Goal: Task Accomplishment & Management: Use online tool/utility

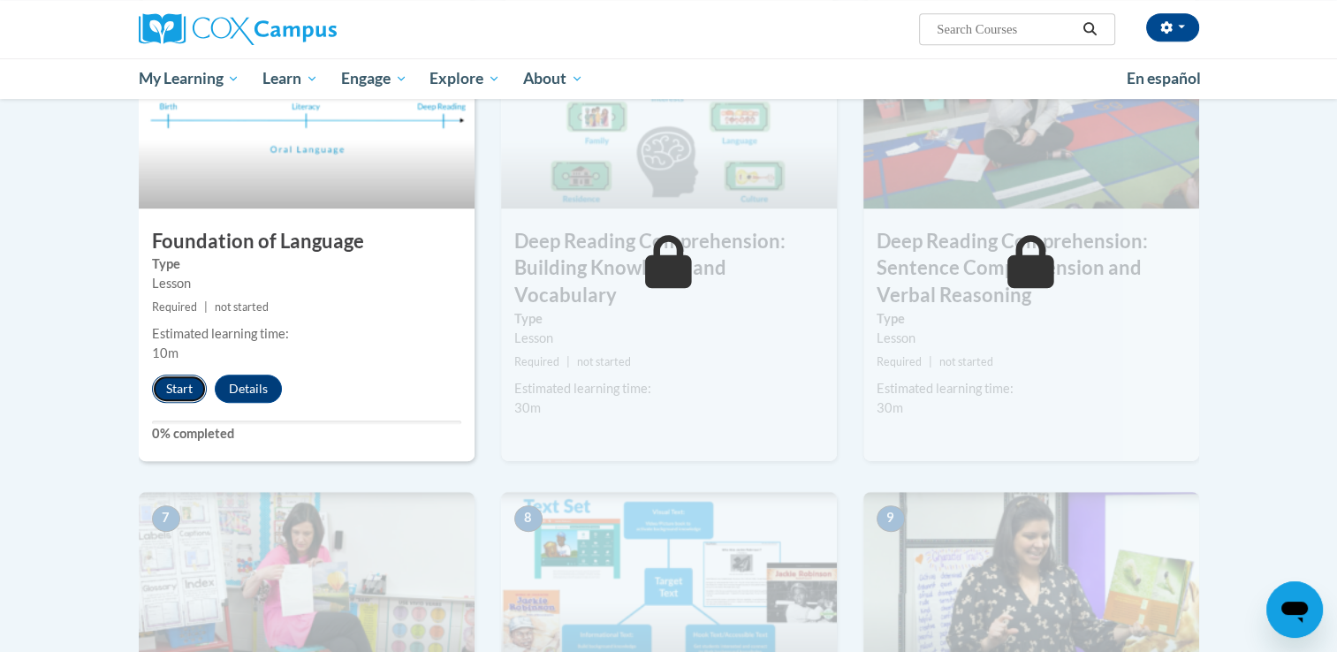
click at [167, 388] on button "Start" at bounding box center [179, 389] width 55 height 28
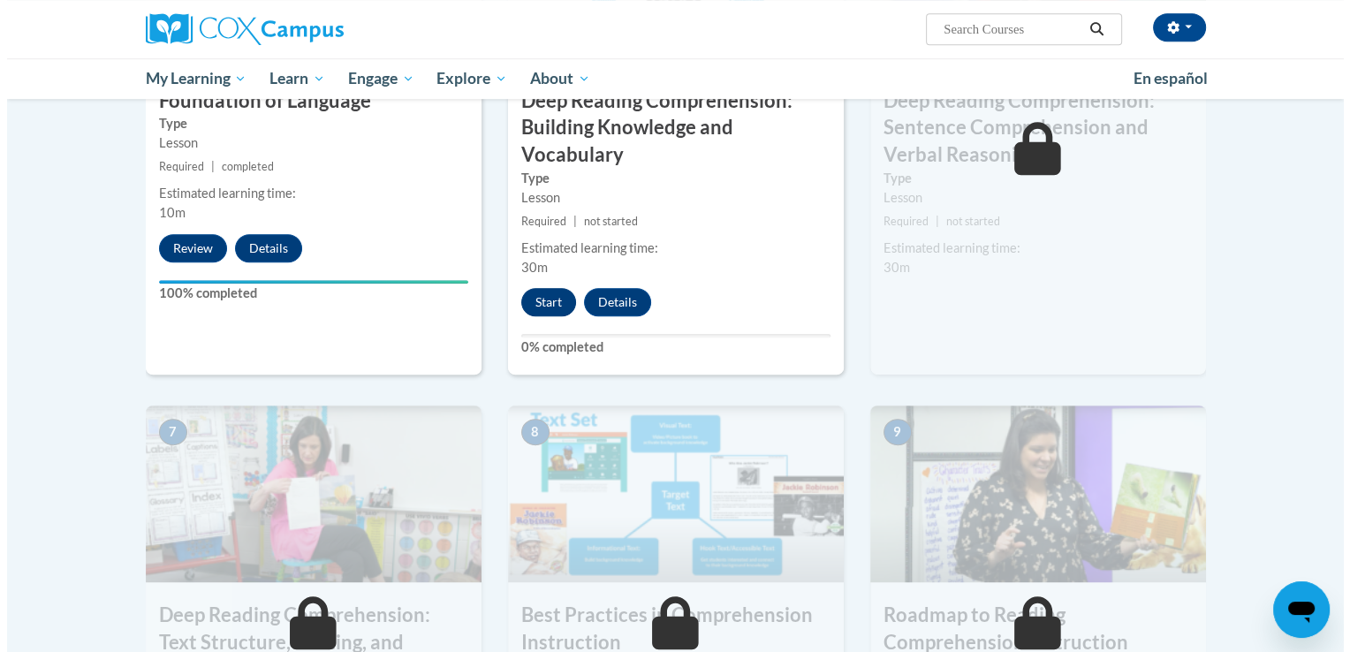
scroll to position [770, 0]
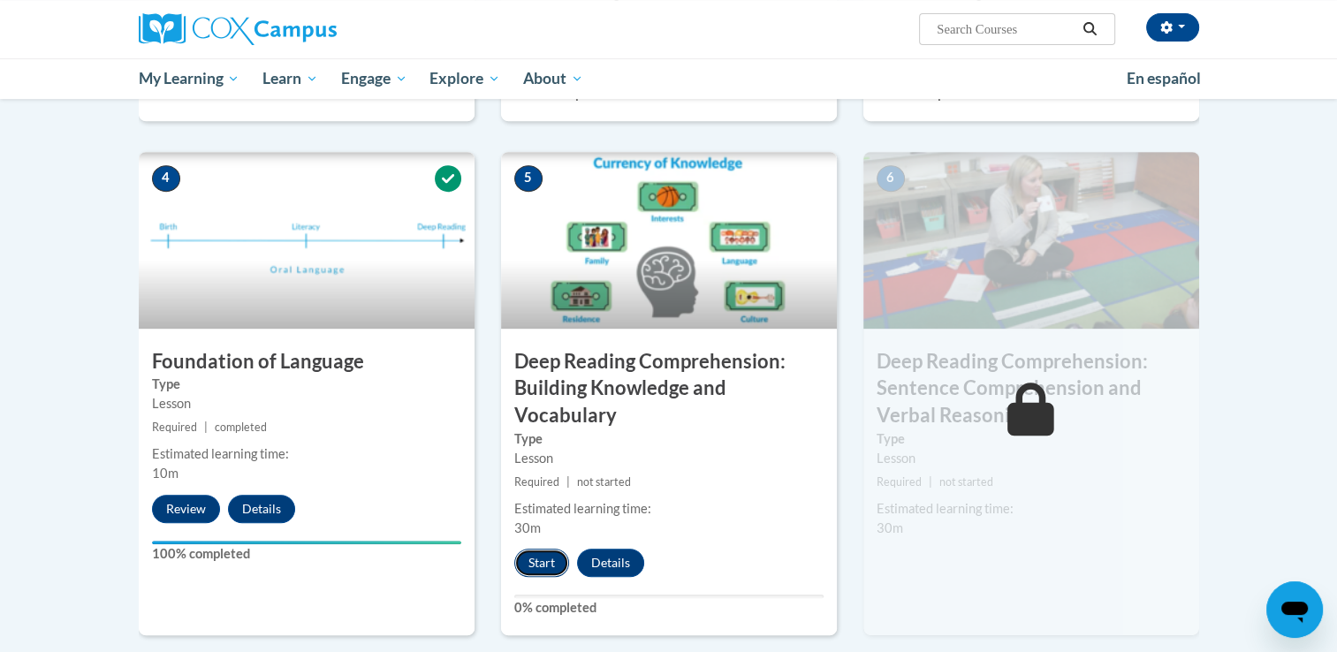
click at [537, 551] on button "Start" at bounding box center [541, 563] width 55 height 28
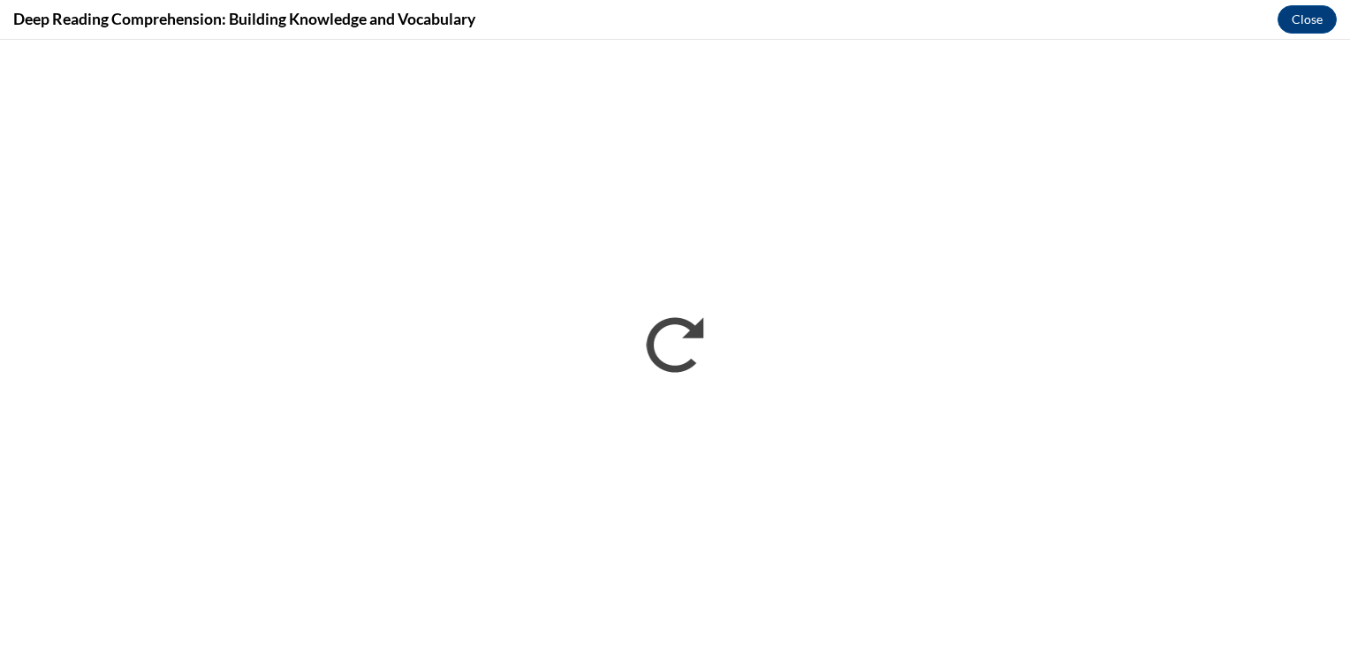
scroll to position [0, 0]
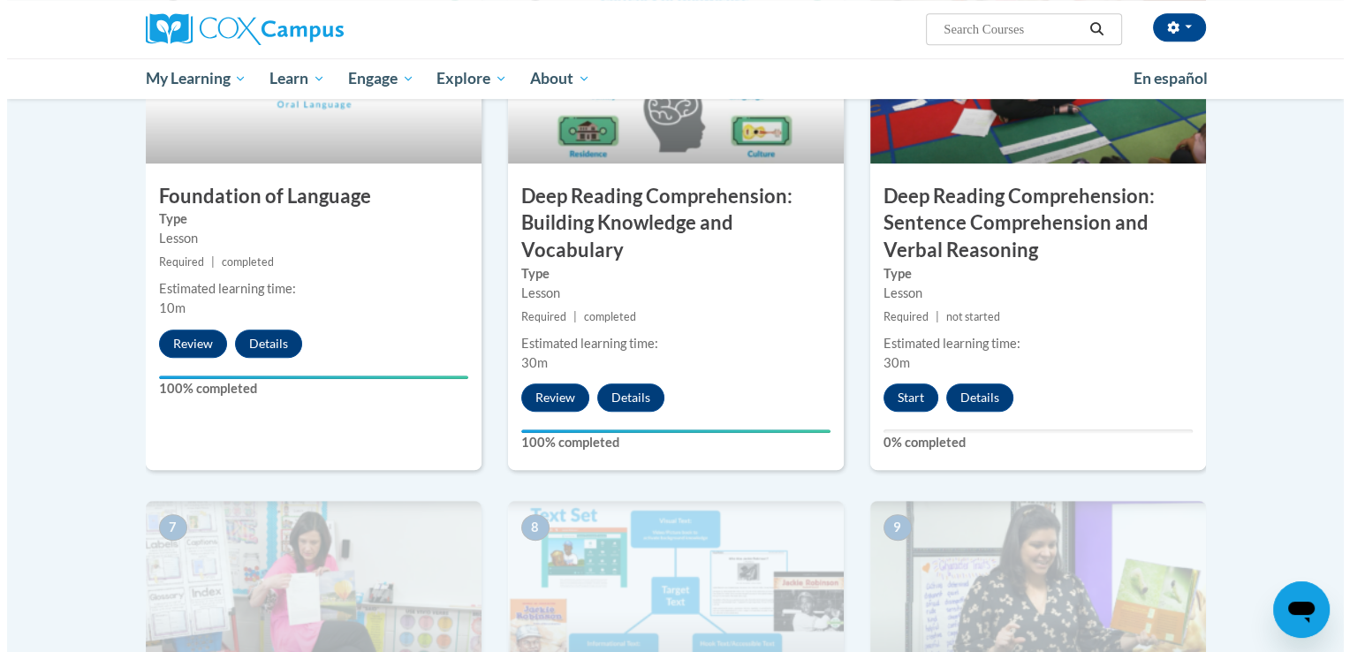
scroll to position [921, 0]
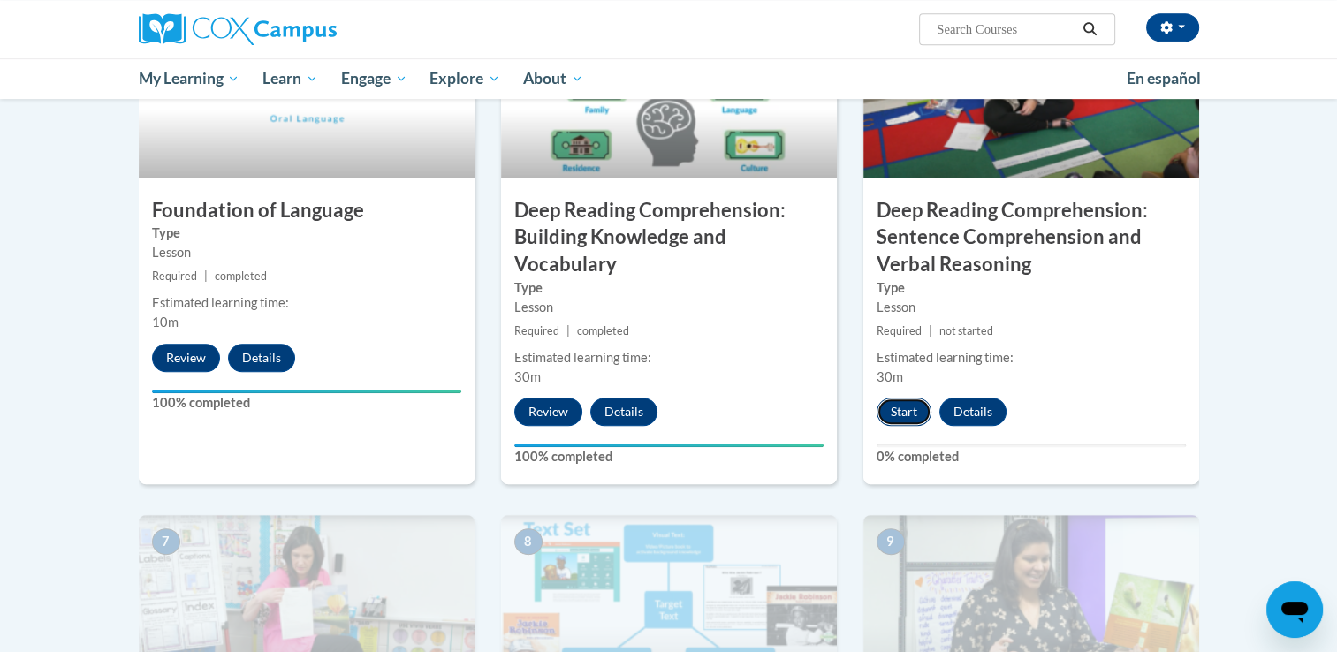
click at [898, 408] on button "Start" at bounding box center [903, 412] width 55 height 28
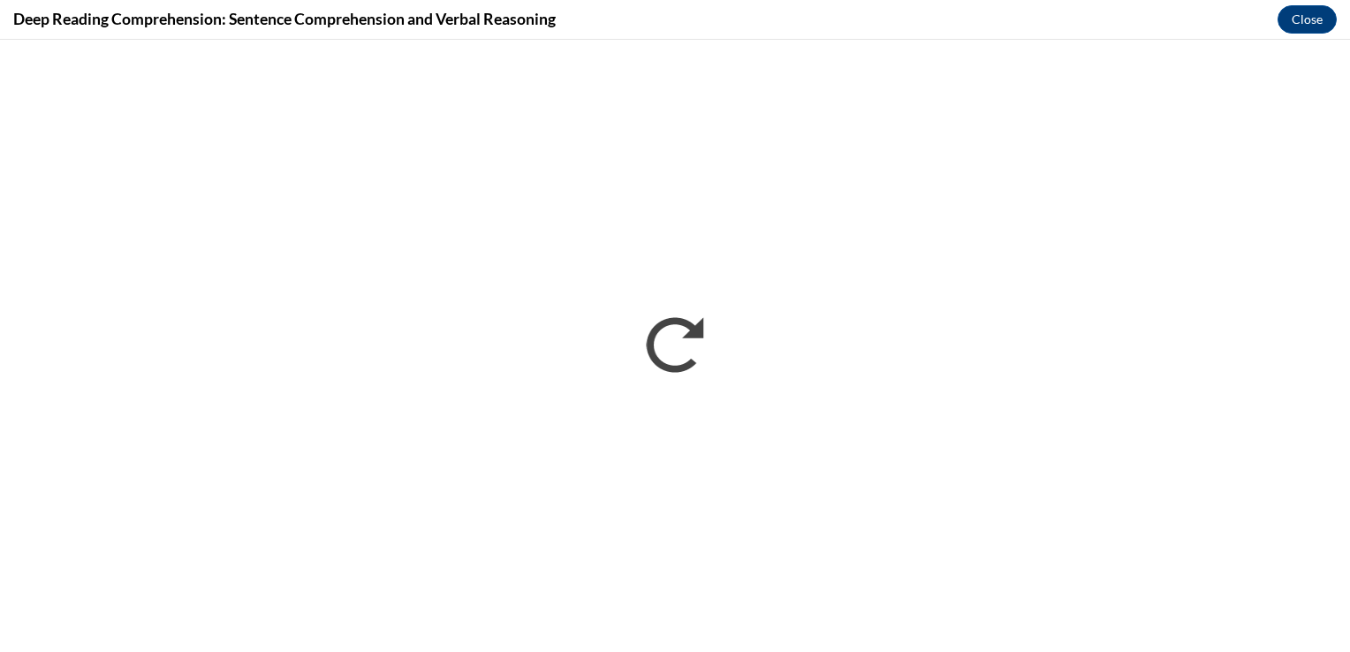
scroll to position [0, 0]
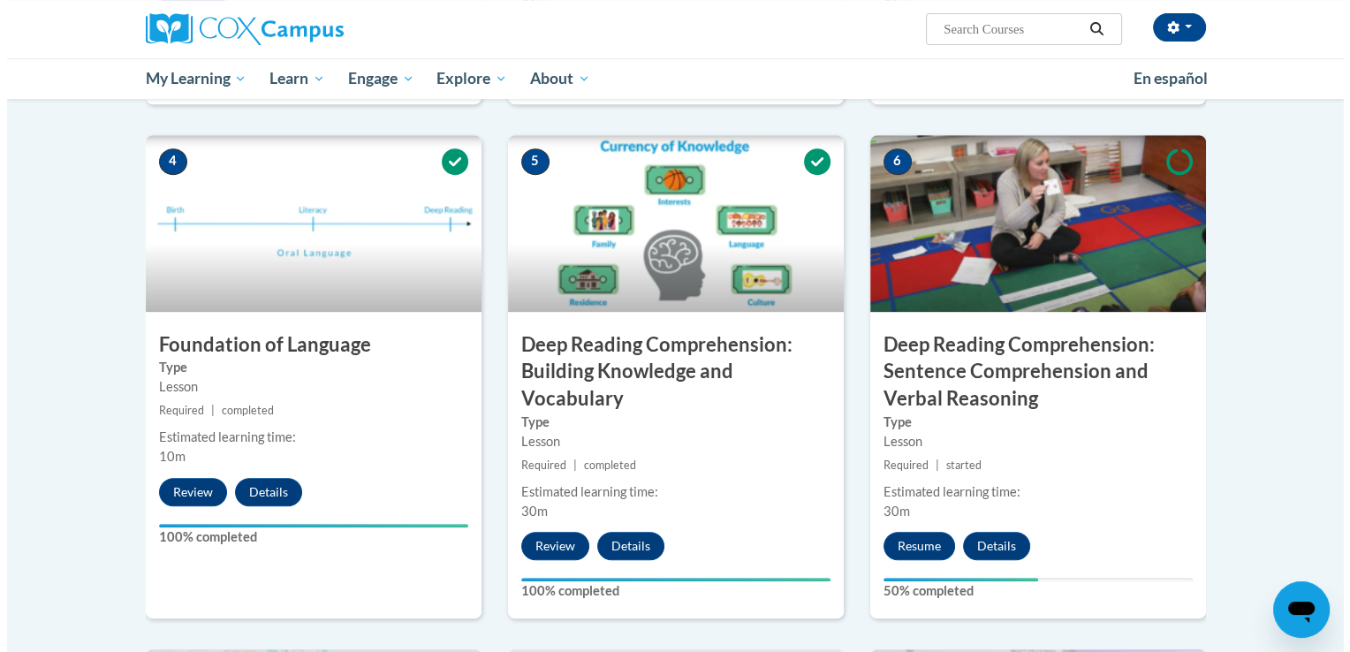
scroll to position [852, 0]
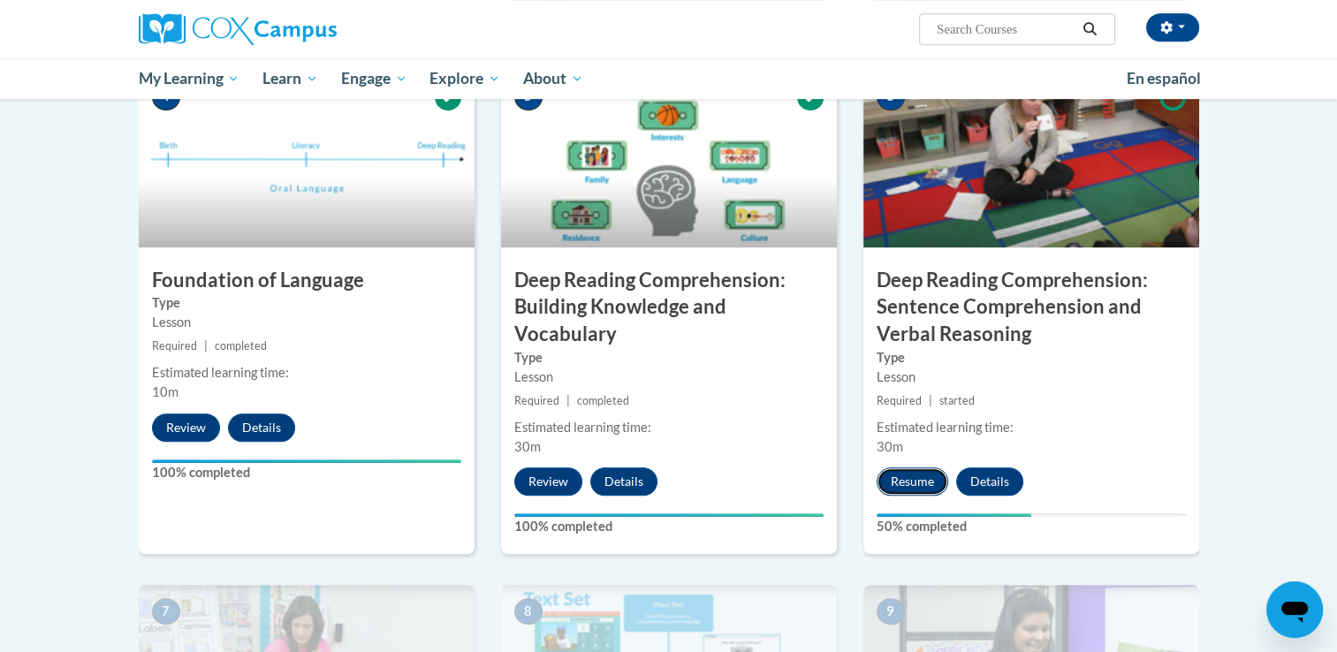
click at [912, 478] on button "Resume" at bounding box center [912, 481] width 72 height 28
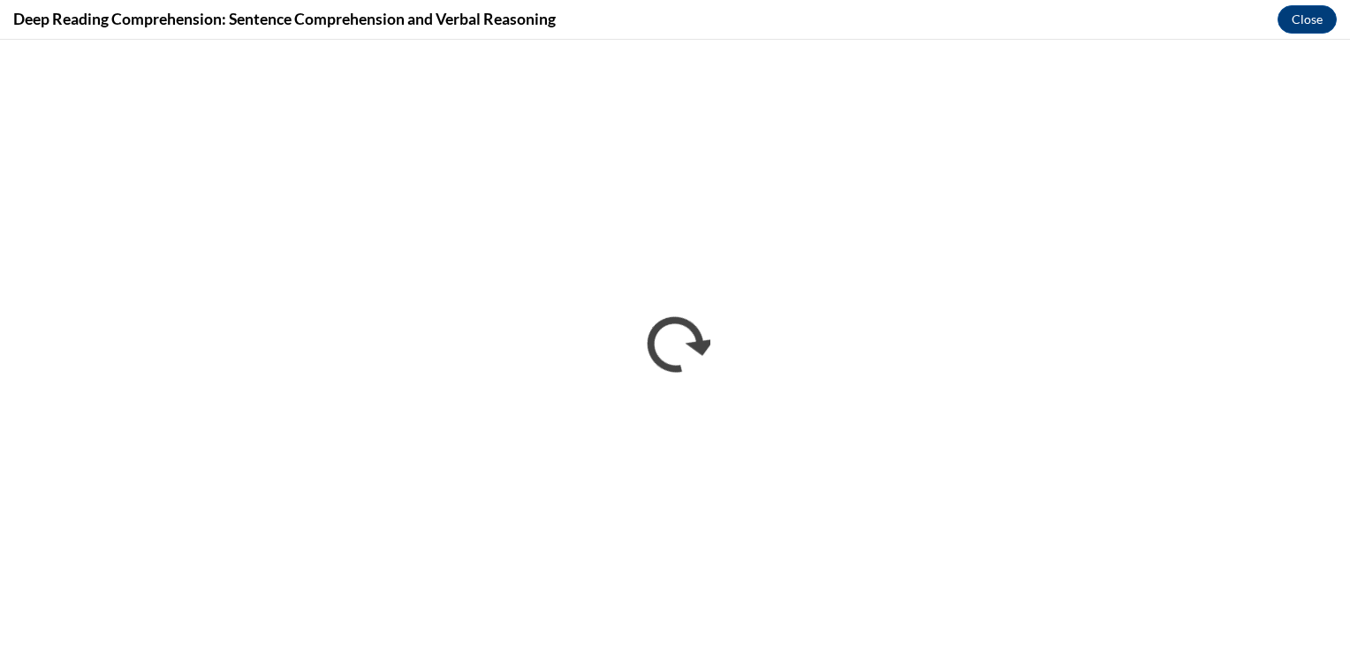
scroll to position [0, 0]
